Goal: Task Accomplishment & Management: Use online tool/utility

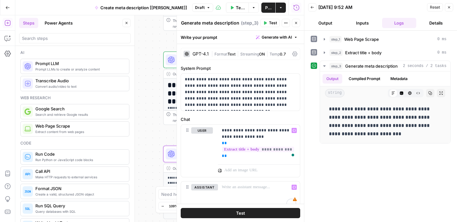
scroll to position [41, 0]
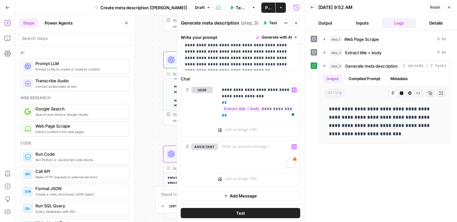
click at [265, 8] on span "Publish" at bounding box center [268, 7] width 6 height 6
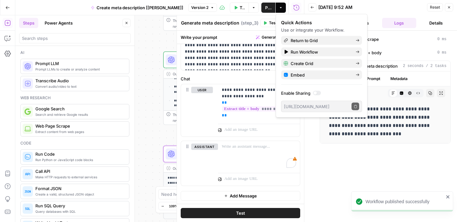
click at [450, 6] on icon "button" at bounding box center [449, 7] width 4 height 4
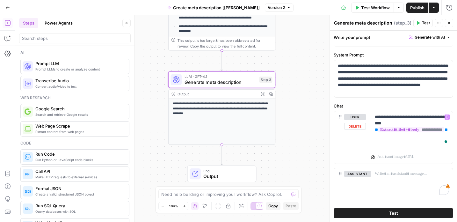
scroll to position [41, 0]
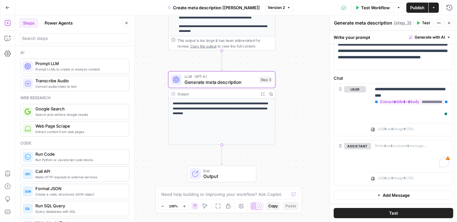
click at [450, 22] on icon "button" at bounding box center [449, 23] width 4 height 4
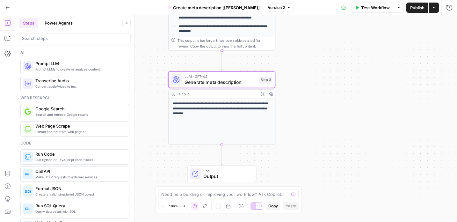
click at [240, 172] on span "End" at bounding box center [226, 170] width 47 height 5
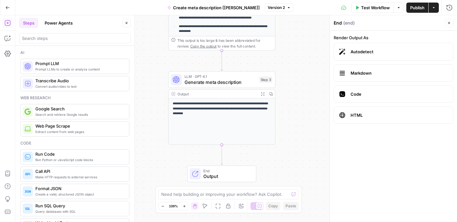
click at [367, 70] on span "Markdown" at bounding box center [399, 73] width 97 height 6
click at [6, 23] on icon "button" at bounding box center [7, 23] width 6 height 6
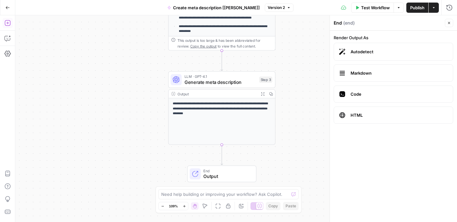
click at [6, 23] on icon "button" at bounding box center [7, 23] width 6 height 6
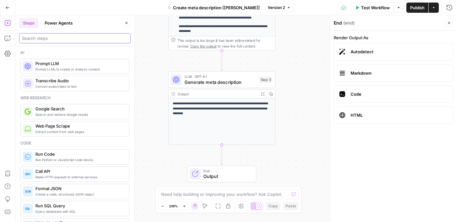
click at [36, 37] on input "search" at bounding box center [75, 38] width 106 height 6
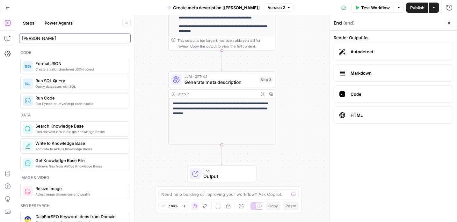
type input "jas"
click at [47, 68] on span "Create a valid, structured JSON object" at bounding box center [79, 69] width 89 height 5
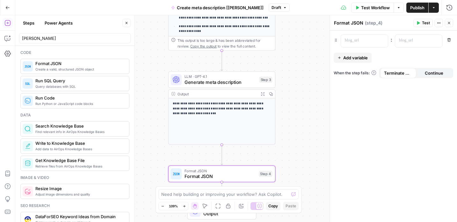
click at [248, 175] on span "Format JSON" at bounding box center [221, 176] width 72 height 7
click at [352, 40] on p at bounding box center [359, 40] width 29 height 6
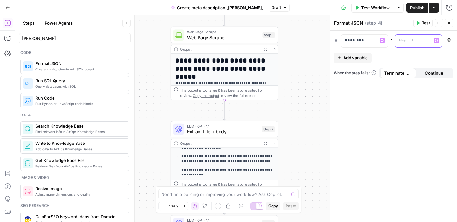
click at [419, 42] on p at bounding box center [413, 40] width 29 height 6
click at [437, 41] on icon "button" at bounding box center [436, 40] width 3 height 3
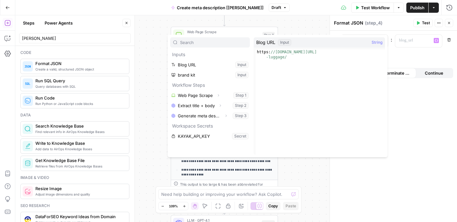
type textarea "**********"
click at [281, 55] on div "https: //www.kayak.com/news/american-airlines-carry-on -luggage/" at bounding box center [320, 112] width 129 height 126
click at [267, 42] on span "Blog URL" at bounding box center [265, 42] width 19 height 6
click at [285, 40] on div "Input" at bounding box center [284, 42] width 13 height 6
click at [199, 64] on button "Select variable Blog URL" at bounding box center [210, 65] width 80 height 10
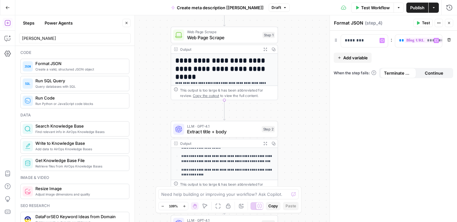
click at [348, 55] on span "Add variable" at bounding box center [356, 58] width 25 height 6
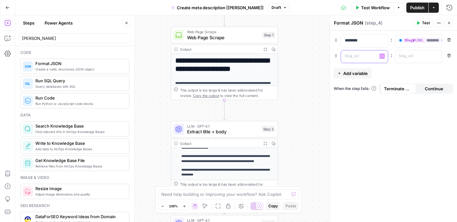
click at [348, 55] on p at bounding box center [359, 56] width 29 height 6
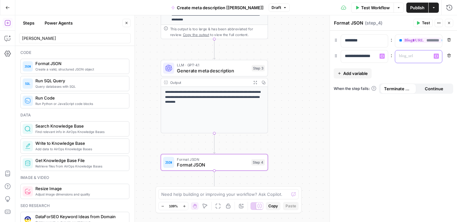
scroll to position [0, 0]
click at [438, 56] on icon "button" at bounding box center [436, 56] width 3 height 3
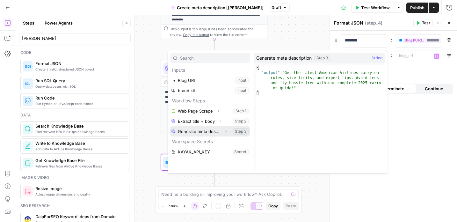
click at [201, 132] on button "Select variable Generate meta description" at bounding box center [210, 131] width 80 height 10
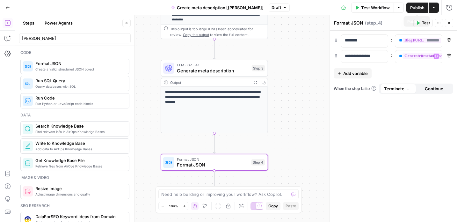
click at [419, 5] on span "Publish" at bounding box center [417, 7] width 14 height 6
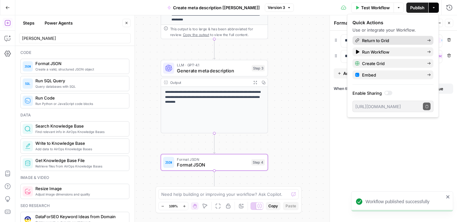
click at [381, 40] on span "Return to Grid" at bounding box center [392, 40] width 60 height 6
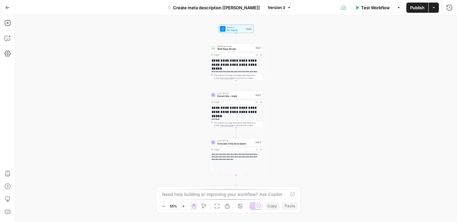
click at [268, 8] on span "Version 3" at bounding box center [277, 8] width 18 height 6
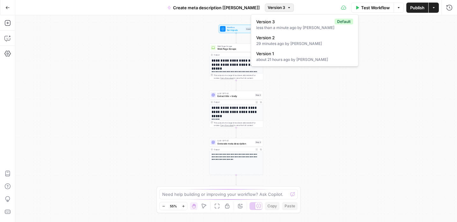
click at [307, 132] on div "**********" at bounding box center [236, 118] width 442 height 207
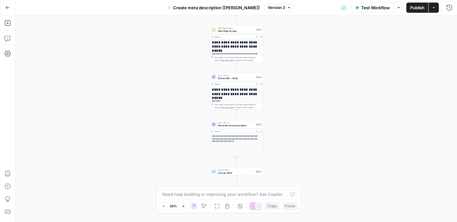
click at [416, 7] on span "Publish" at bounding box center [417, 7] width 14 height 6
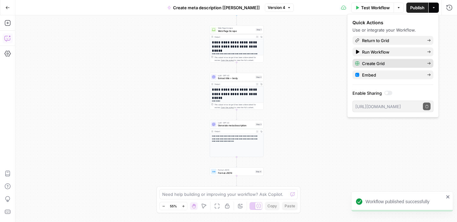
click at [431, 63] on button "Create Grid" at bounding box center [393, 63] width 81 height 9
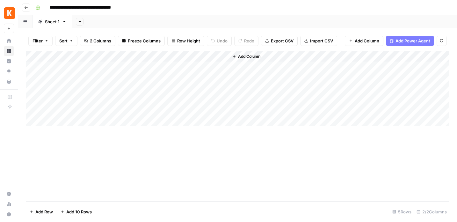
click at [25, 4] on button "Go back" at bounding box center [26, 8] width 8 height 8
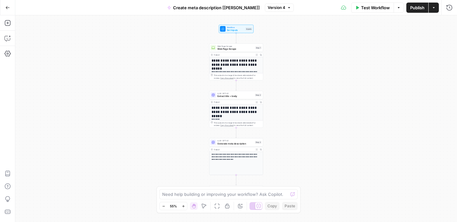
click at [6, 6] on icon "button" at bounding box center [7, 7] width 4 height 4
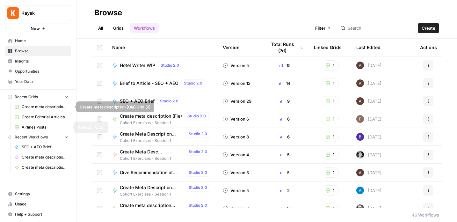
click at [40, 105] on span "Create meta description [Ola] Grid (2)" at bounding box center [45, 107] width 47 height 6
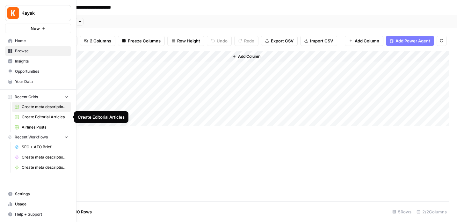
click at [39, 116] on span "Create Editorial Articles" at bounding box center [45, 117] width 47 height 6
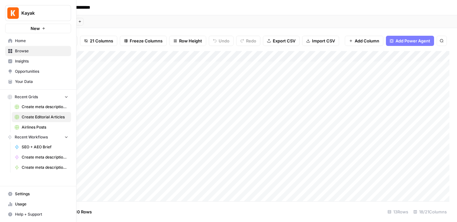
click at [9, 40] on icon at bounding box center [10, 41] width 4 height 4
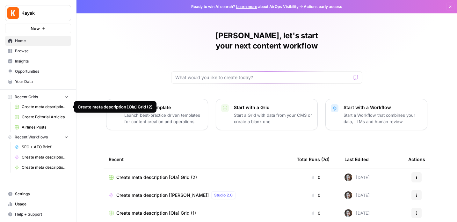
click at [29, 93] on button "Recent Grids" at bounding box center [38, 97] width 66 height 10
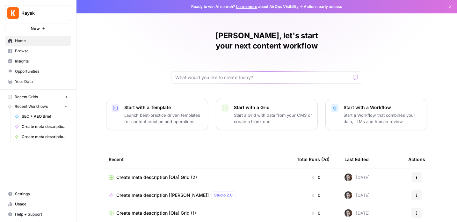
click at [38, 95] on button "Recent Grids" at bounding box center [38, 97] width 66 height 10
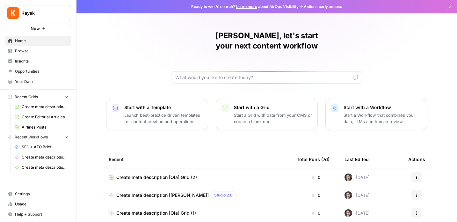
click at [30, 137] on span "Recent Workflows" at bounding box center [31, 137] width 33 height 6
click at [25, 52] on span "Browse" at bounding box center [41, 51] width 53 height 6
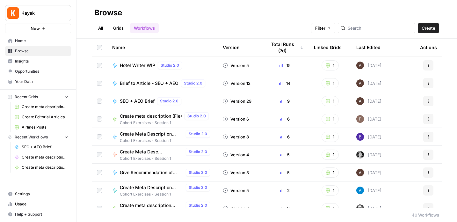
click at [370, 46] on div "Last Edited" at bounding box center [369, 48] width 24 height 18
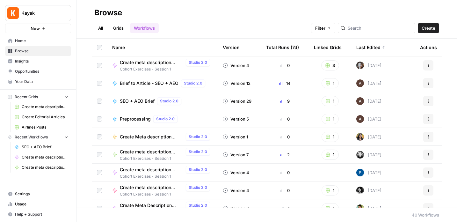
click at [154, 62] on span "Create meta description [[PERSON_NAME]]" at bounding box center [151, 62] width 63 height 6
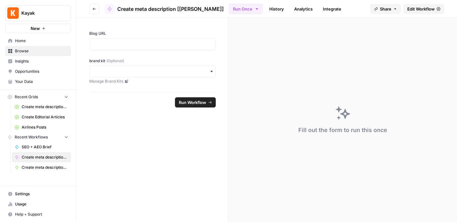
click at [135, 9] on span "Create meta description [[PERSON_NAME]]" at bounding box center [170, 9] width 107 height 8
click at [18, 40] on span "Home" at bounding box center [41, 41] width 53 height 6
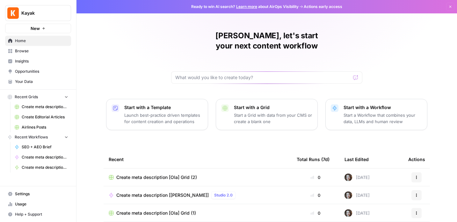
click at [149, 192] on span "Create meta description [[PERSON_NAME]]" at bounding box center [162, 195] width 92 height 6
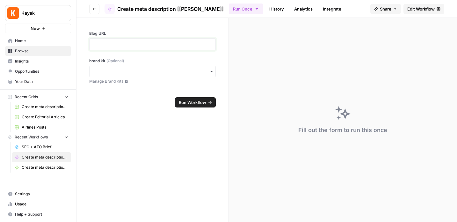
click at [146, 42] on p at bounding box center [152, 44] width 118 height 6
click at [18, 40] on span "Home" at bounding box center [41, 41] width 53 height 6
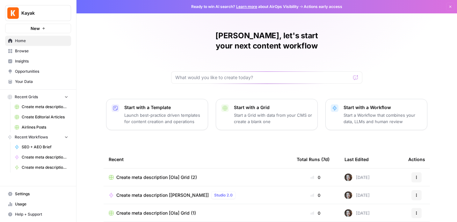
scroll to position [71, 0]
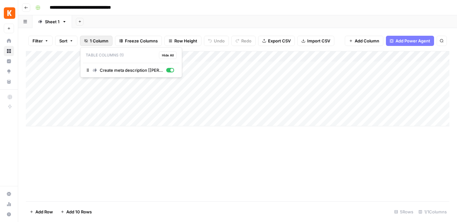
click at [97, 39] on span "1 Column" at bounding box center [99, 41] width 18 height 6
click at [115, 72] on span "Create meta description [[PERSON_NAME]]" at bounding box center [132, 70] width 64 height 6
click at [111, 67] on span "Create meta description [[PERSON_NAME]]" at bounding box center [132, 70] width 64 height 6
click at [94, 37] on button "1 Column" at bounding box center [96, 41] width 33 height 10
click at [93, 66] on div "Add Column" at bounding box center [238, 88] width 424 height 75
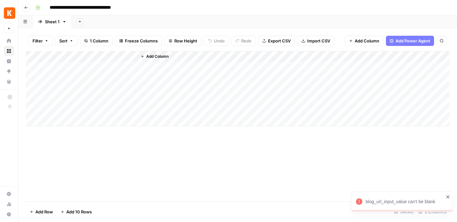
click at [447, 196] on icon "close" at bounding box center [448, 196] width 3 height 3
click at [58, 7] on input "**********" at bounding box center [90, 8] width 86 height 10
click at [22, 7] on button "Go back" at bounding box center [26, 8] width 8 height 8
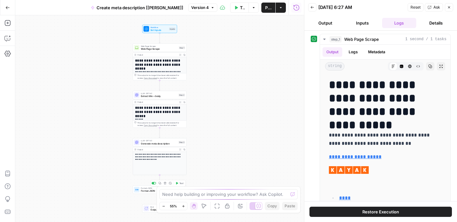
click at [145, 192] on span "Format JSON" at bounding box center [159, 191] width 36 height 4
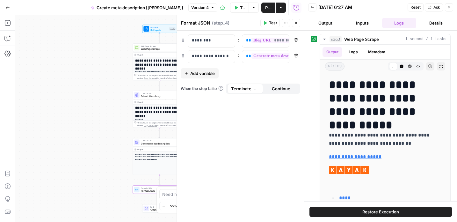
click at [266, 21] on icon "button" at bounding box center [265, 23] width 4 height 4
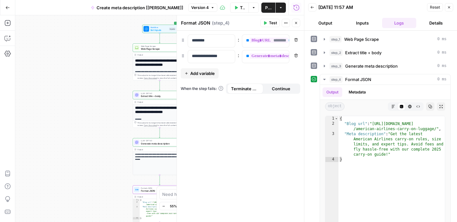
click at [329, 24] on button "Output" at bounding box center [325, 23] width 34 height 10
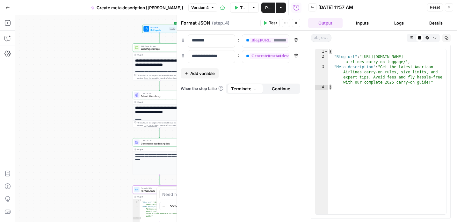
click at [362, 21] on button "Inputs" at bounding box center [362, 23] width 34 height 10
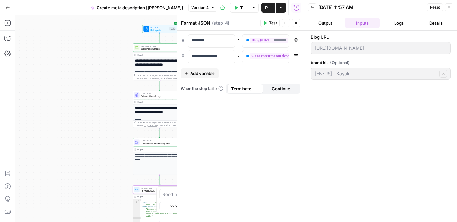
click at [398, 24] on button "Logs" at bounding box center [399, 23] width 34 height 10
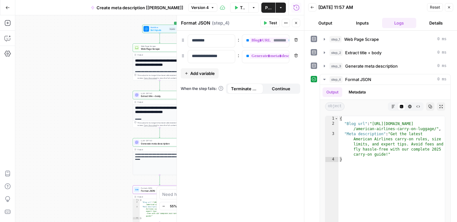
click at [434, 24] on button "Details" at bounding box center [436, 23] width 34 height 10
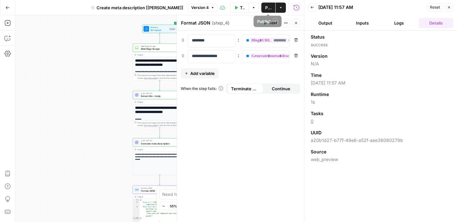
click at [267, 8] on span "Publish" at bounding box center [268, 7] width 6 height 6
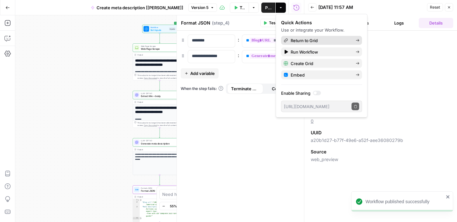
click at [358, 39] on icon "button" at bounding box center [357, 40] width 3 height 3
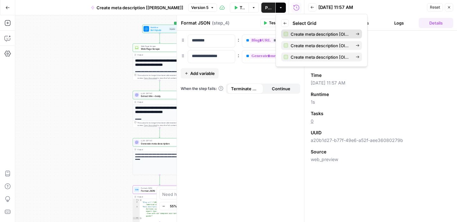
click at [328, 34] on span "Create meta description [Ola] Grid (2)" at bounding box center [321, 34] width 60 height 6
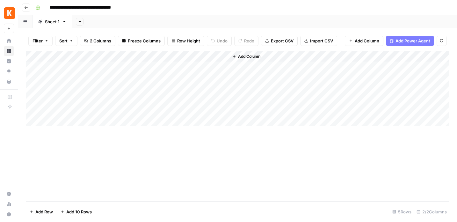
click at [25, 8] on icon "button" at bounding box center [26, 8] width 4 height 4
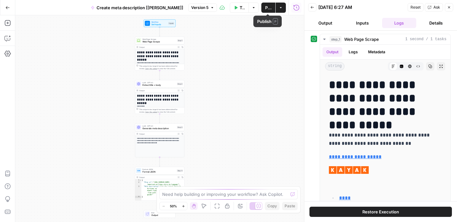
click at [282, 8] on icon "button" at bounding box center [281, 8] width 4 height 4
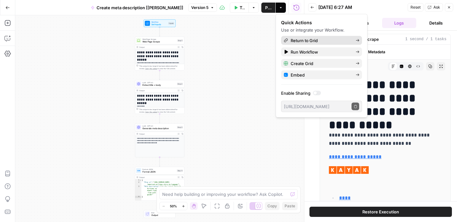
click at [358, 39] on icon "button" at bounding box center [358, 41] width 4 height 4
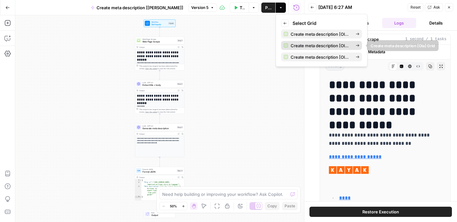
click at [322, 47] on span "Create meta description [Ola] Grid" at bounding box center [321, 45] width 60 height 6
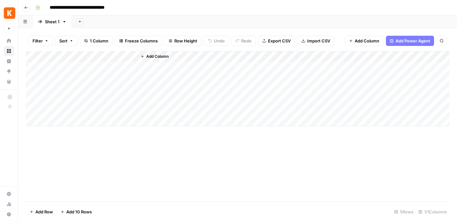
click at [27, 9] on icon "button" at bounding box center [26, 8] width 4 height 4
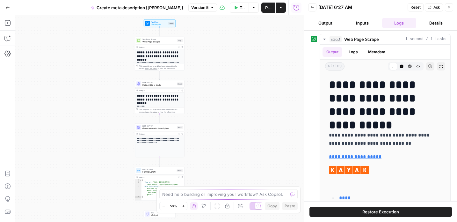
click at [280, 7] on icon "button" at bounding box center [281, 8] width 4 height 4
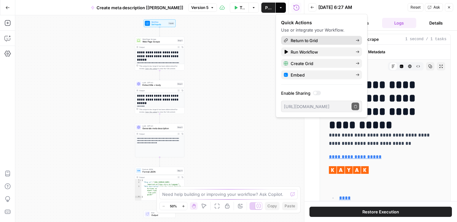
click at [358, 39] on icon "button" at bounding box center [358, 41] width 4 height 4
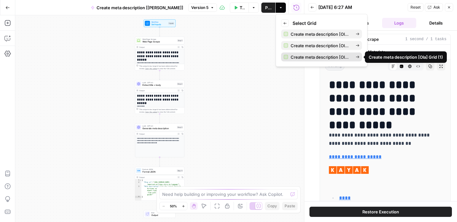
click at [338, 55] on span "Create meta description [Ola] Grid (1)" at bounding box center [321, 57] width 60 height 6
